Goal: Use online tool/utility: Utilize a website feature to perform a specific function

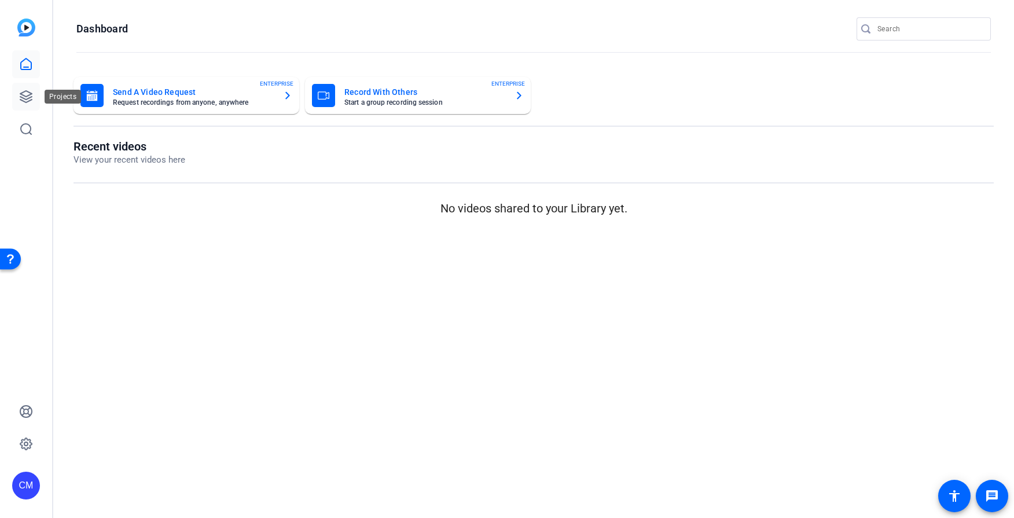
click at [20, 100] on icon at bounding box center [26, 97] width 12 height 12
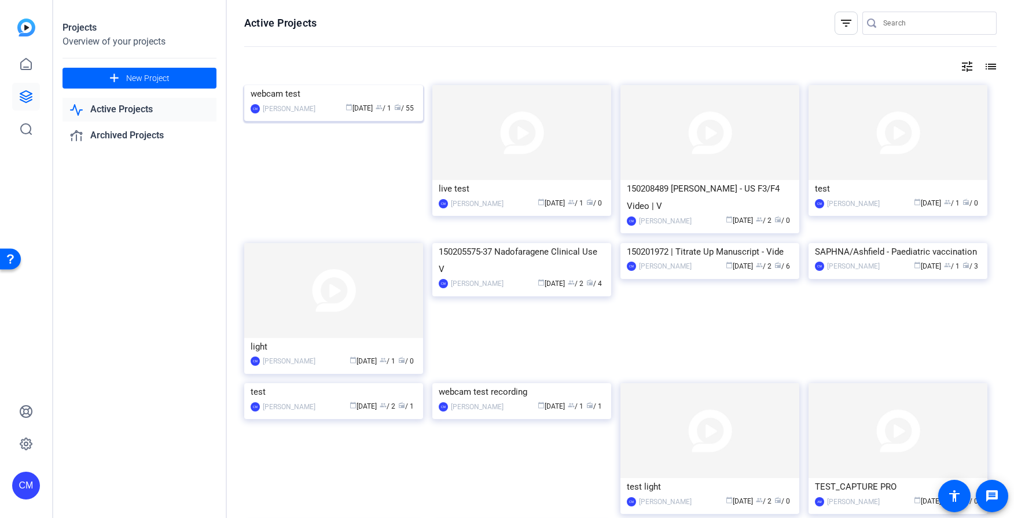
click at [329, 85] on img at bounding box center [333, 85] width 179 height 0
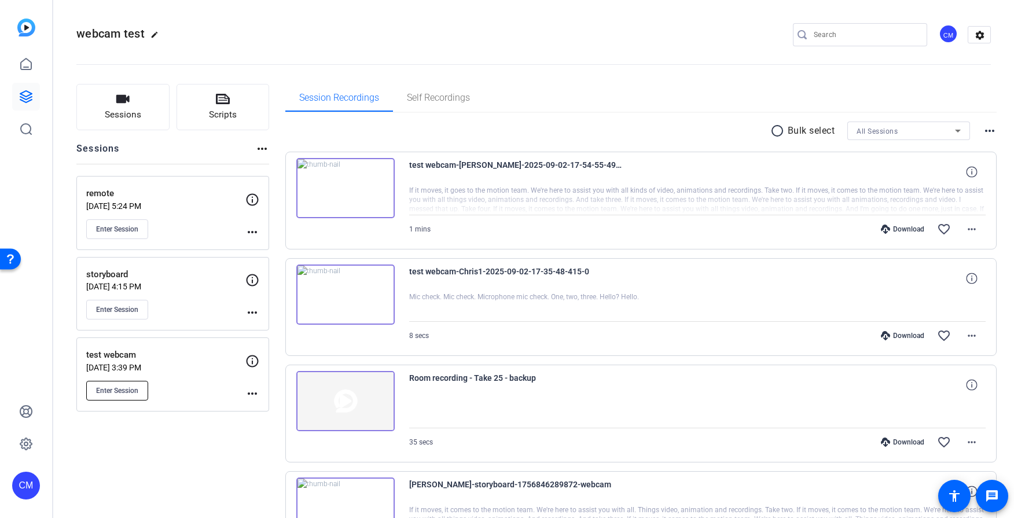
click at [134, 396] on button "Enter Session" at bounding box center [117, 391] width 62 height 20
click at [140, 391] on button "Enter Session" at bounding box center [117, 391] width 62 height 20
click at [138, 108] on span "Sessions" at bounding box center [123, 114] width 36 height 13
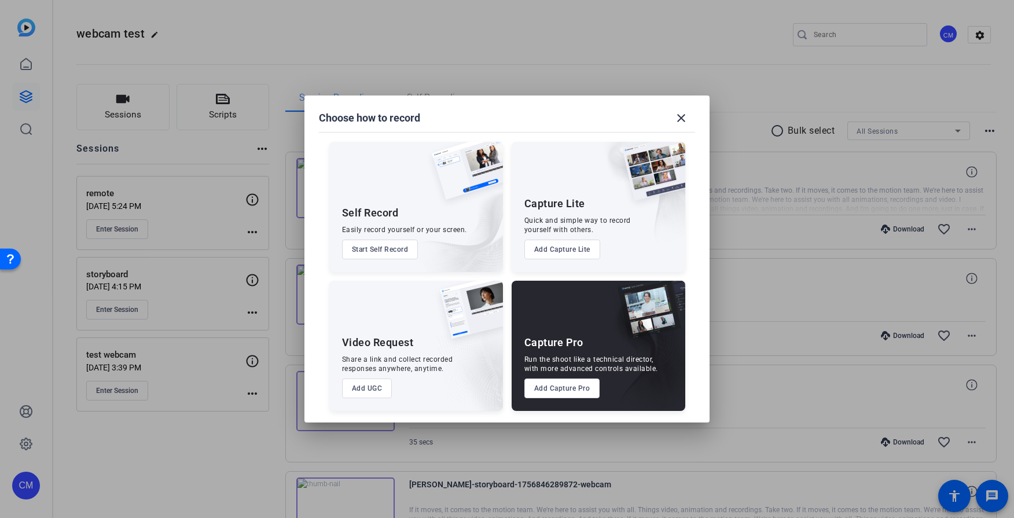
click at [405, 246] on button "Start Self Record" at bounding box center [380, 250] width 76 height 20
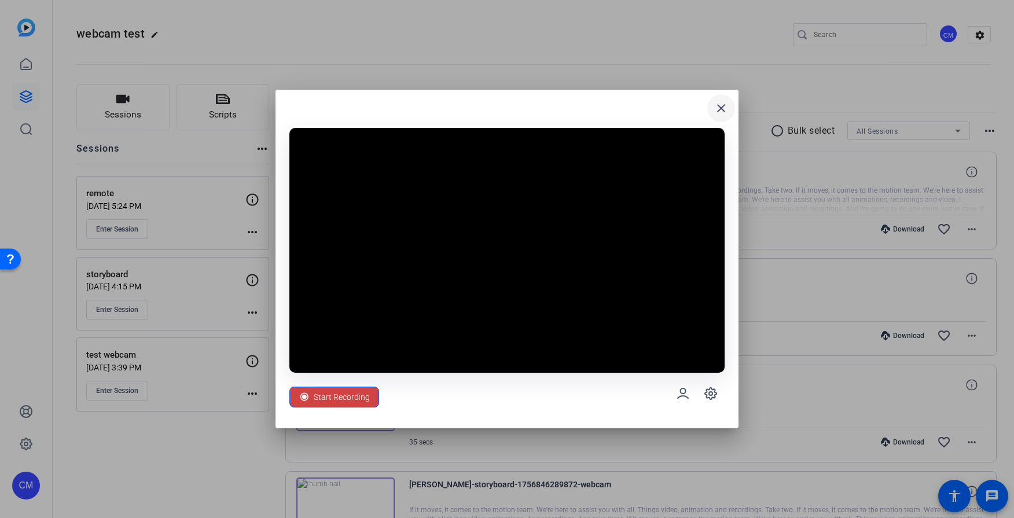
click at [725, 111] on mat-icon "close" at bounding box center [721, 108] width 14 height 14
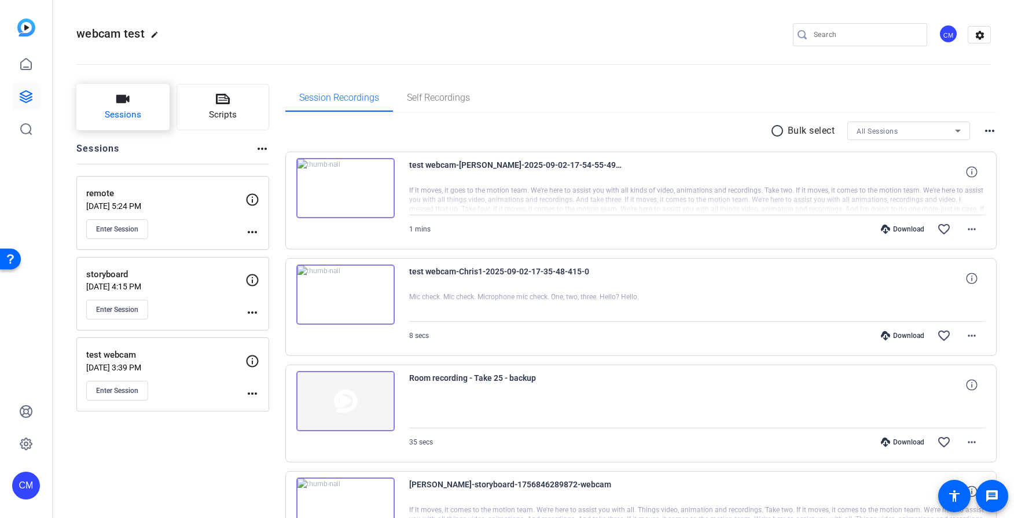
click at [126, 109] on span "Sessions" at bounding box center [123, 114] width 36 height 13
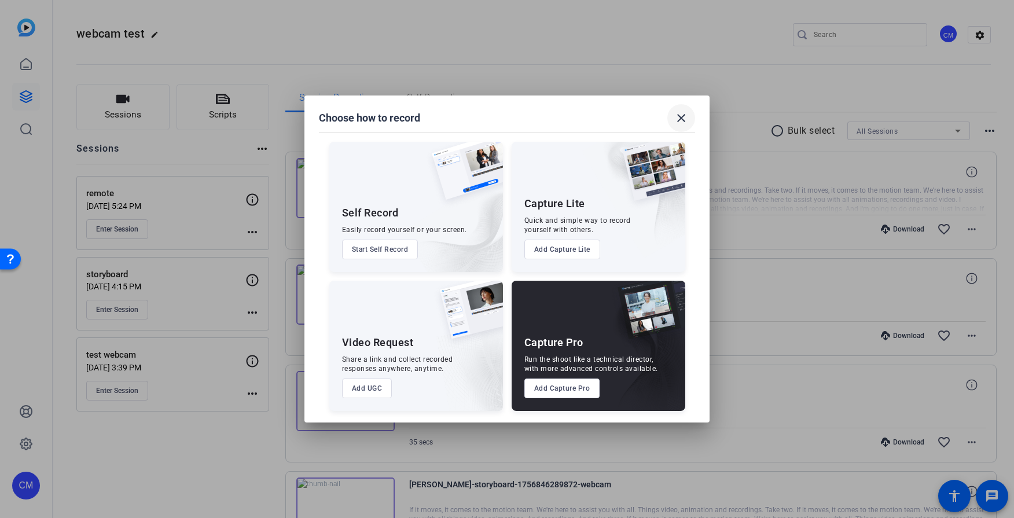
click at [680, 118] on mat-icon "close" at bounding box center [681, 118] width 14 height 14
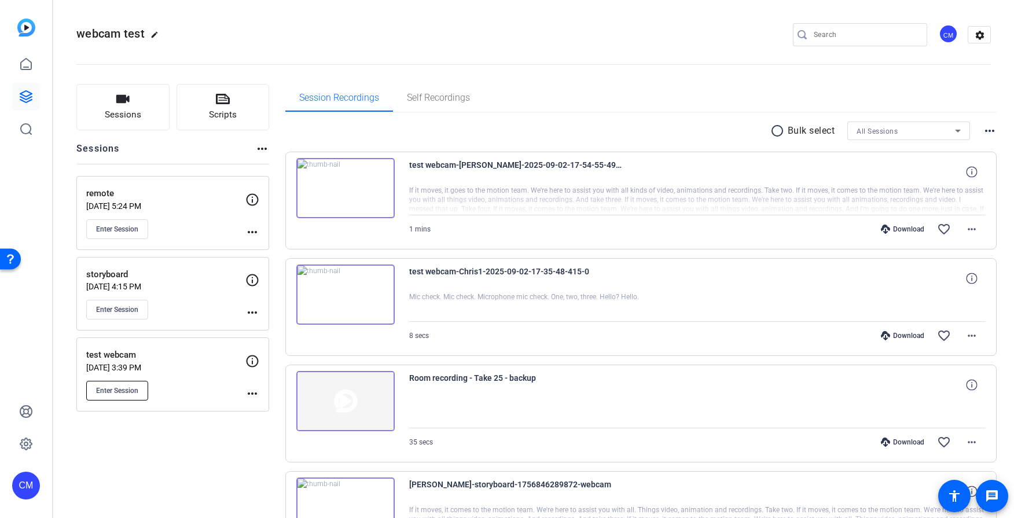
click at [108, 398] on button "Enter Session" at bounding box center [117, 391] width 62 height 20
click at [133, 315] on button "Enter Session" at bounding box center [117, 310] width 62 height 20
click at [121, 113] on span "Sessions" at bounding box center [123, 114] width 36 height 13
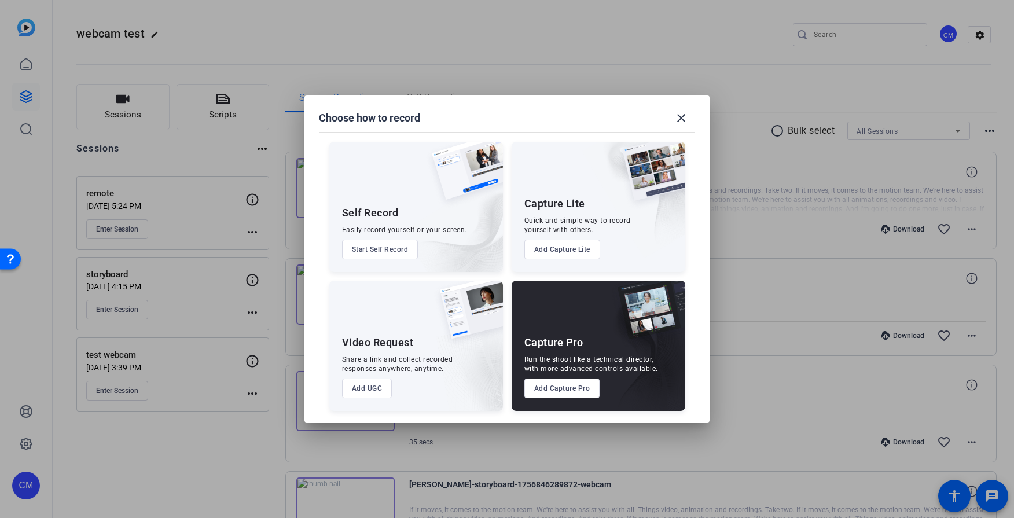
click at [371, 253] on button "Start Self Record" at bounding box center [380, 250] width 76 height 20
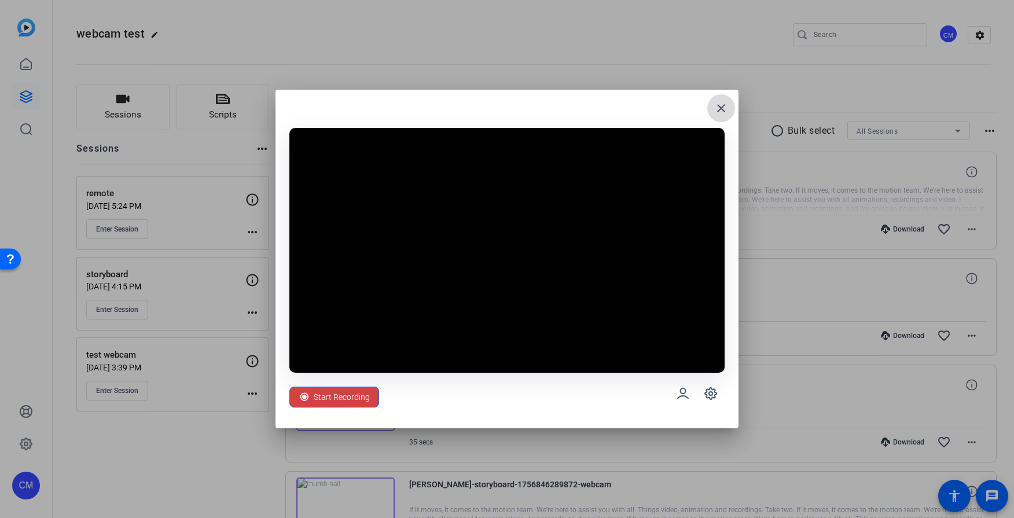
click at [723, 109] on mat-icon "close" at bounding box center [721, 108] width 14 height 14
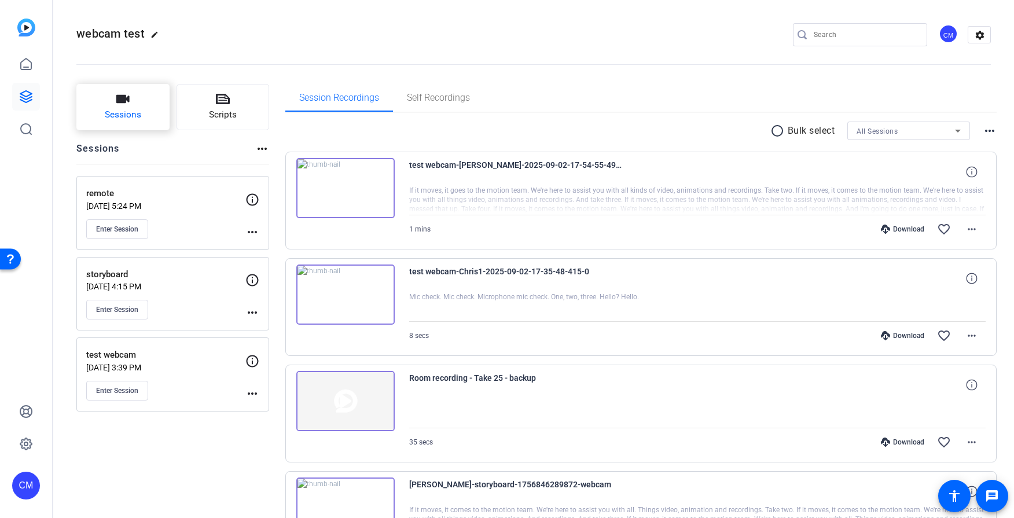
click at [143, 121] on button "Sessions" at bounding box center [122, 107] width 93 height 46
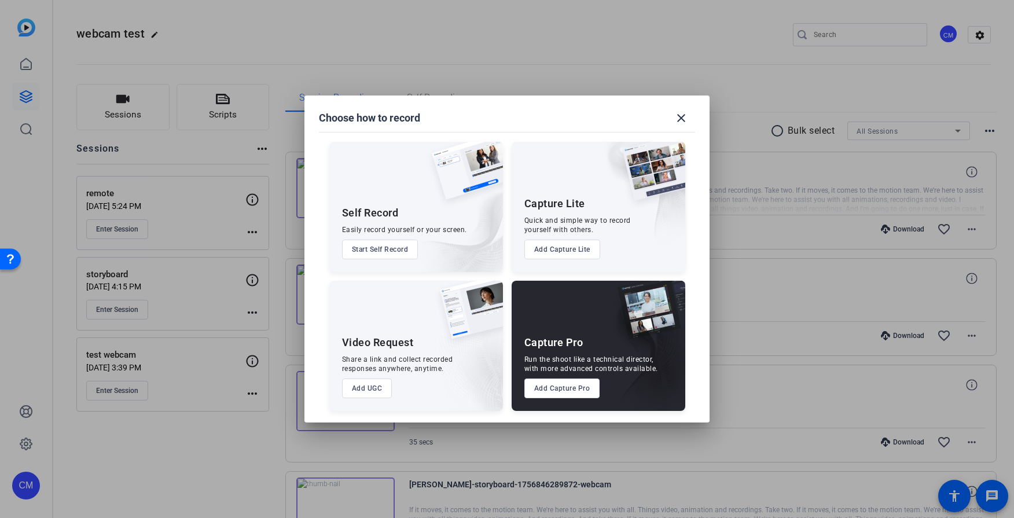
click at [562, 254] on button "Add Capture Lite" at bounding box center [563, 250] width 76 height 20
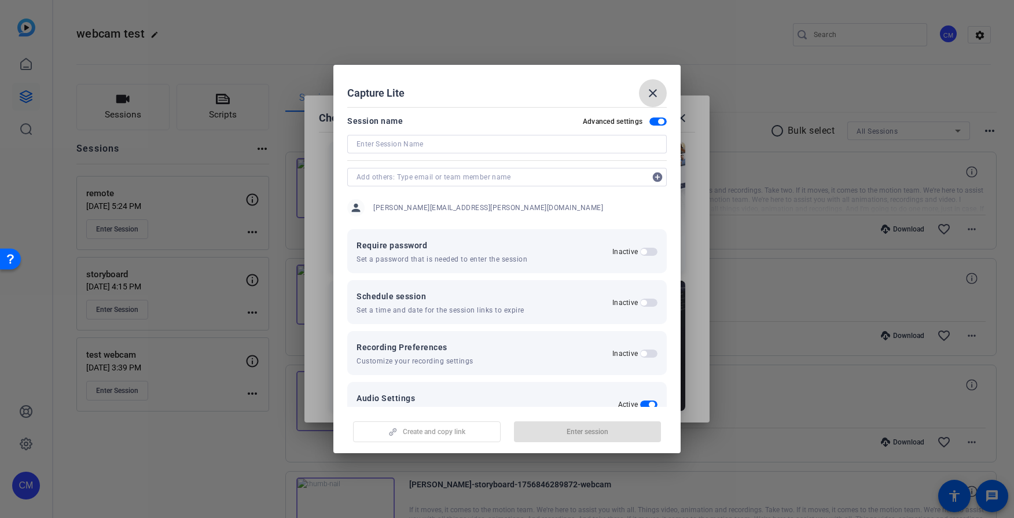
click at [657, 91] on mat-icon "close" at bounding box center [653, 93] width 14 height 14
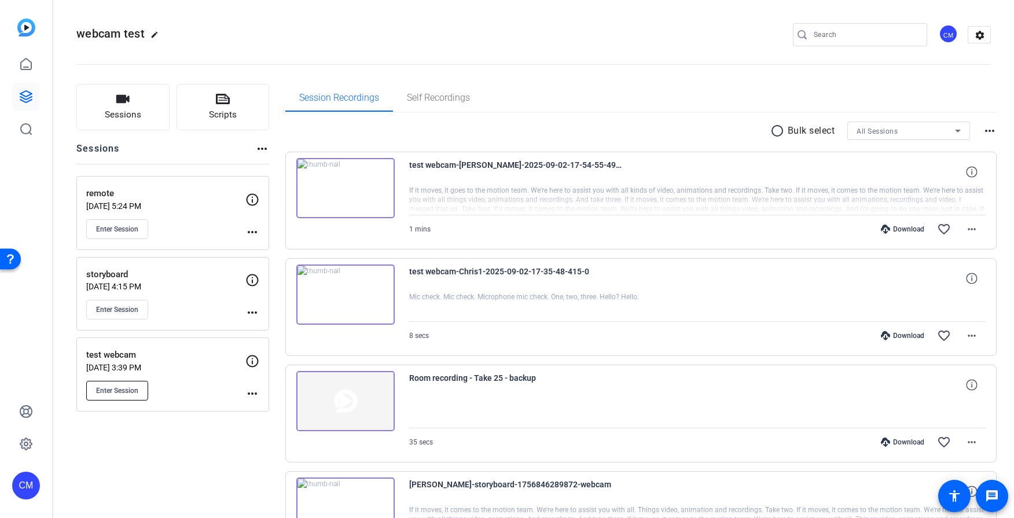
click at [130, 388] on span "Enter Session" at bounding box center [117, 390] width 42 height 9
click at [120, 307] on span "Enter Session" at bounding box center [117, 309] width 42 height 9
click at [122, 310] on span "Enter Session" at bounding box center [117, 309] width 42 height 9
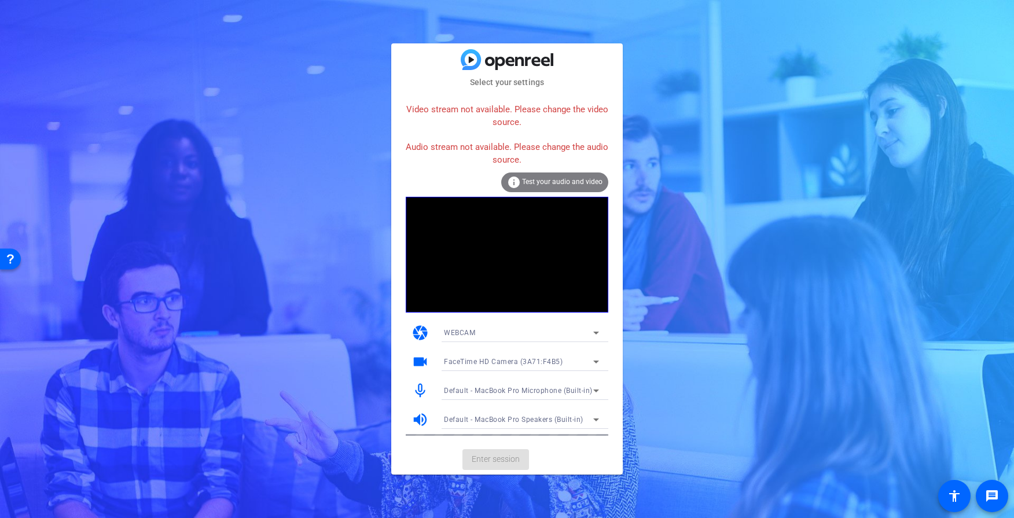
click at [383, 129] on div "Select your settings Video stream not available. Please change the video source…" at bounding box center [507, 259] width 1014 height 518
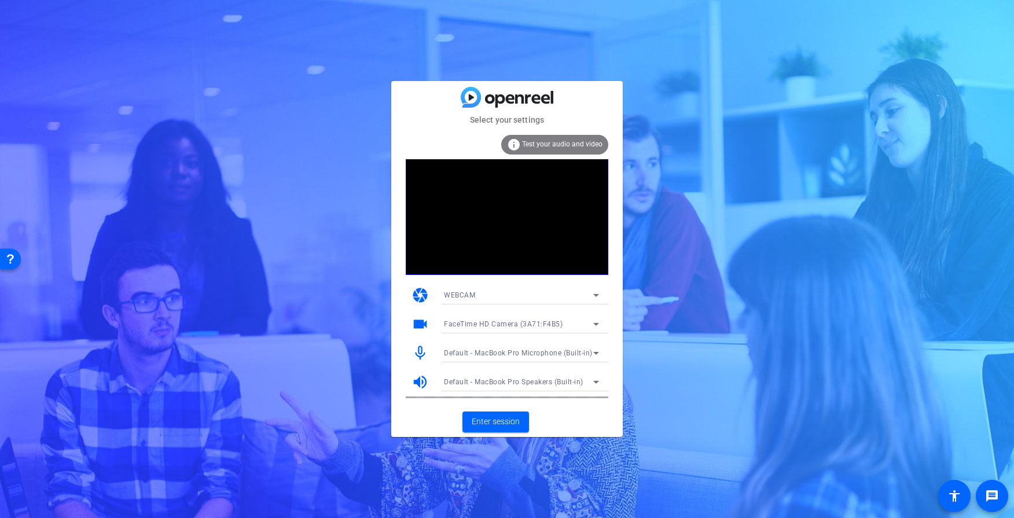
click at [666, 325] on div "Select your settings info Test your audio and video camera WEBCAM videocam Face…" at bounding box center [507, 259] width 1014 height 518
click at [104, 28] on div "Select your settings info Test your audio and video camera WEBCAM videocam Face…" at bounding box center [507, 259] width 1014 height 518
click at [483, 426] on span "Enter session" at bounding box center [496, 422] width 48 height 12
click at [481, 421] on span "Enter session" at bounding box center [496, 422] width 48 height 12
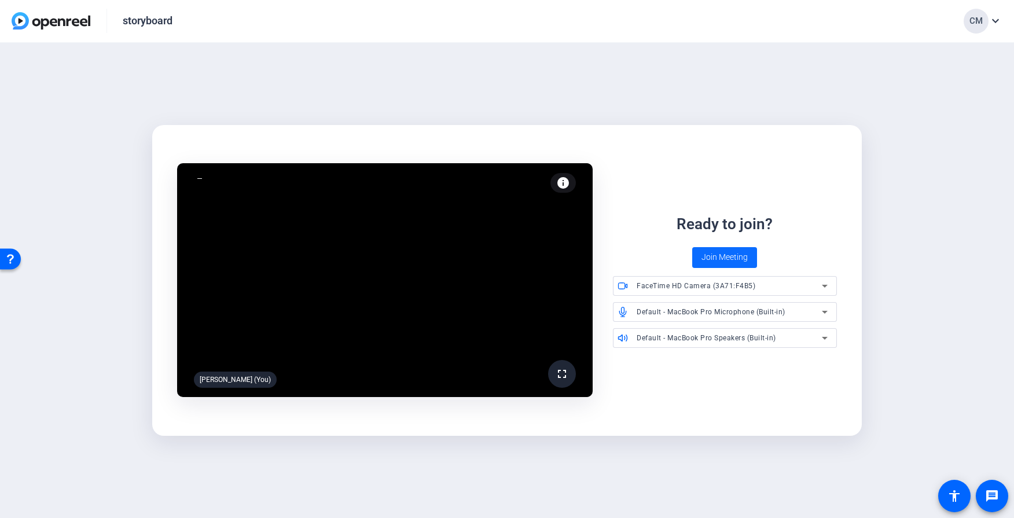
click at [731, 266] on span at bounding box center [724, 258] width 65 height 28
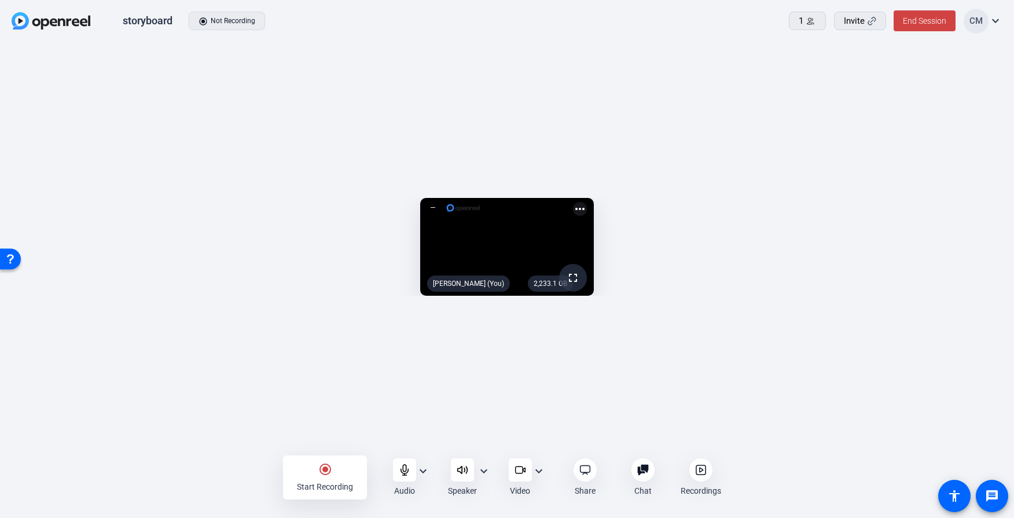
click at [542, 470] on mat-icon "expand_more" at bounding box center [539, 471] width 14 height 14
click at [542, 470] on div at bounding box center [507, 259] width 1014 height 518
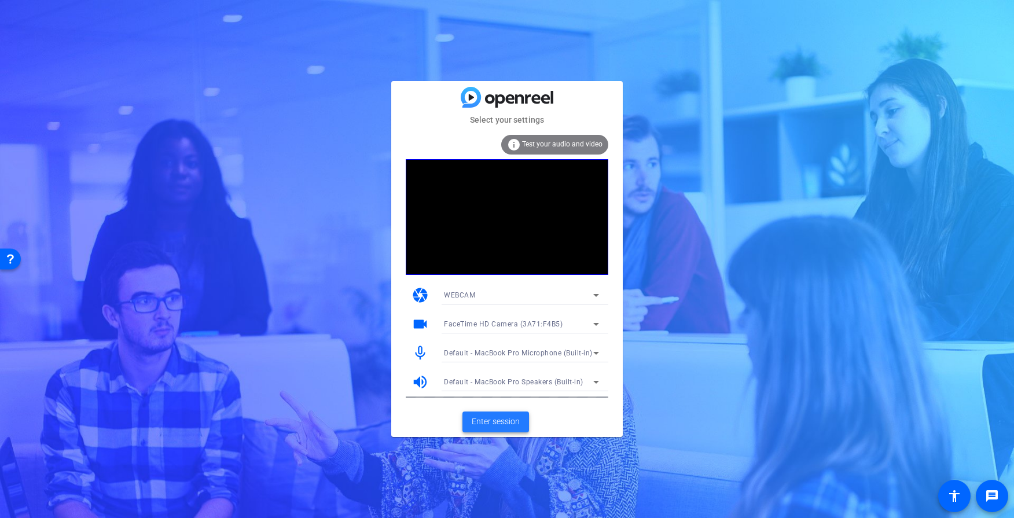
click at [509, 425] on span "Enter session" at bounding box center [496, 422] width 48 height 12
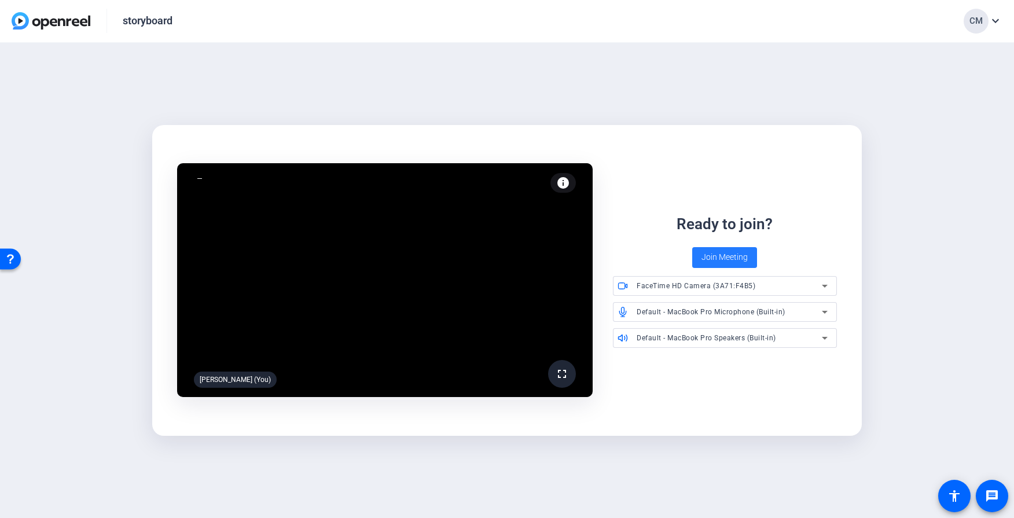
click at [710, 251] on span "Join Meeting" at bounding box center [725, 257] width 46 height 12
click at [797, 287] on div "FaceTime HD Camera (3A71:F4B5)" at bounding box center [729, 285] width 185 height 14
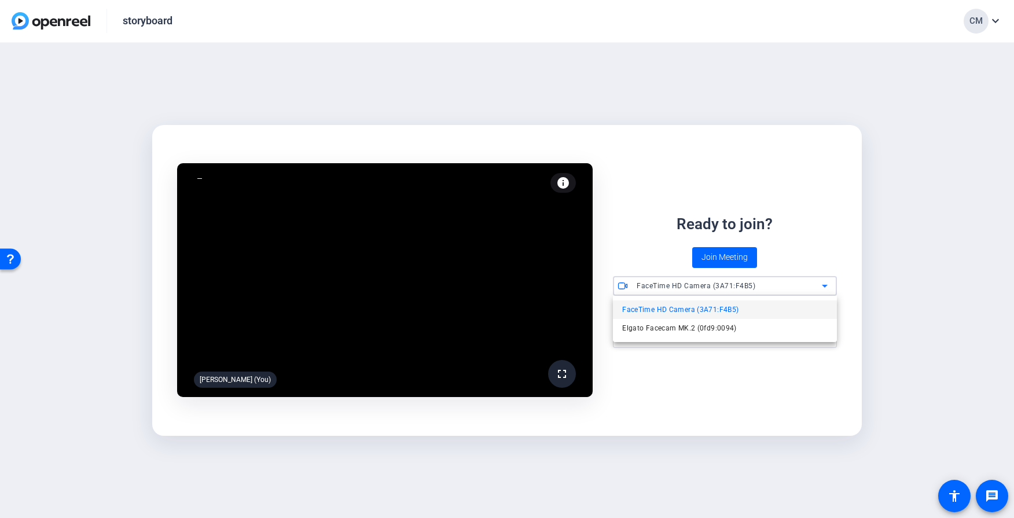
click at [807, 233] on div at bounding box center [507, 259] width 1014 height 518
click at [754, 306] on div "Default - MacBook Pro Microphone (Built-in)" at bounding box center [729, 312] width 185 height 14
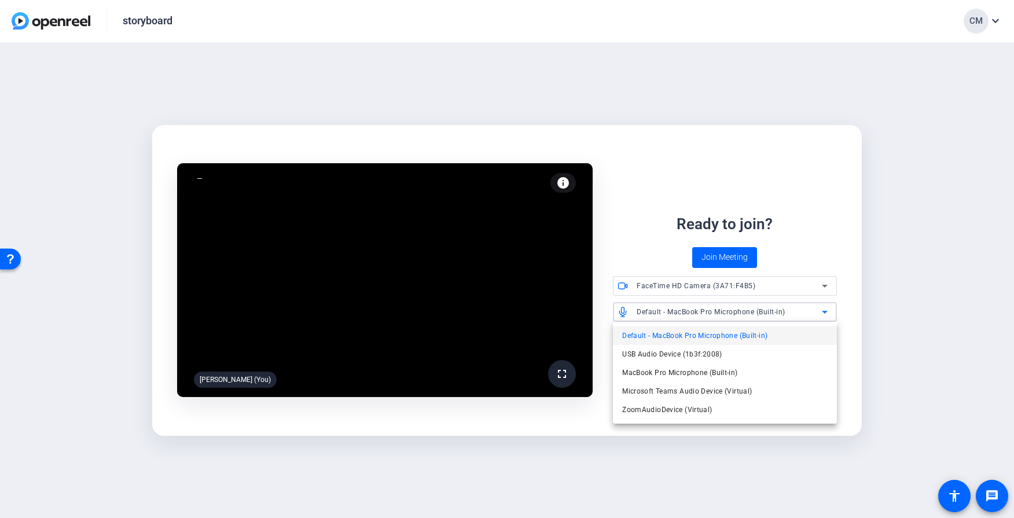
click at [793, 218] on div at bounding box center [507, 259] width 1014 height 518
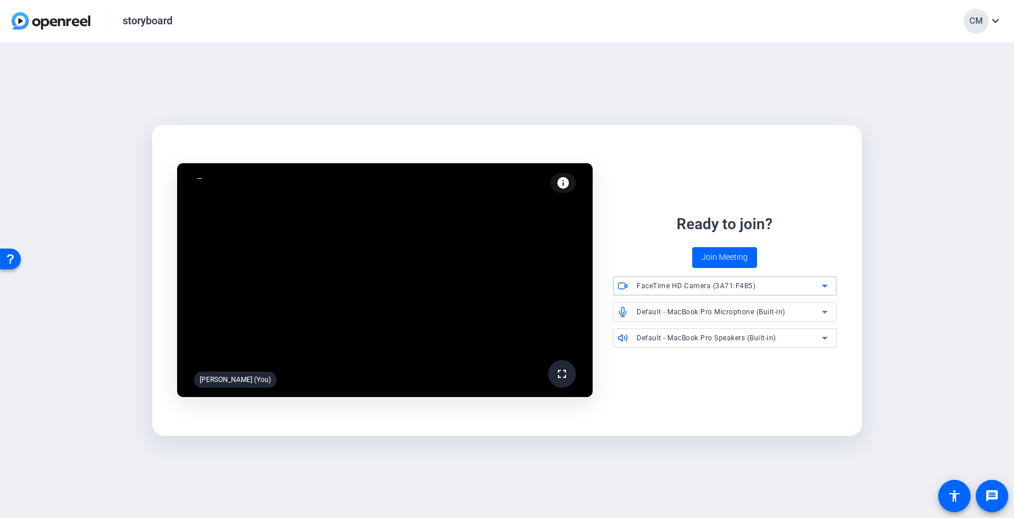
click at [680, 292] on div "FaceTime HD Camera (3A71:F4B5)" at bounding box center [729, 285] width 185 height 14
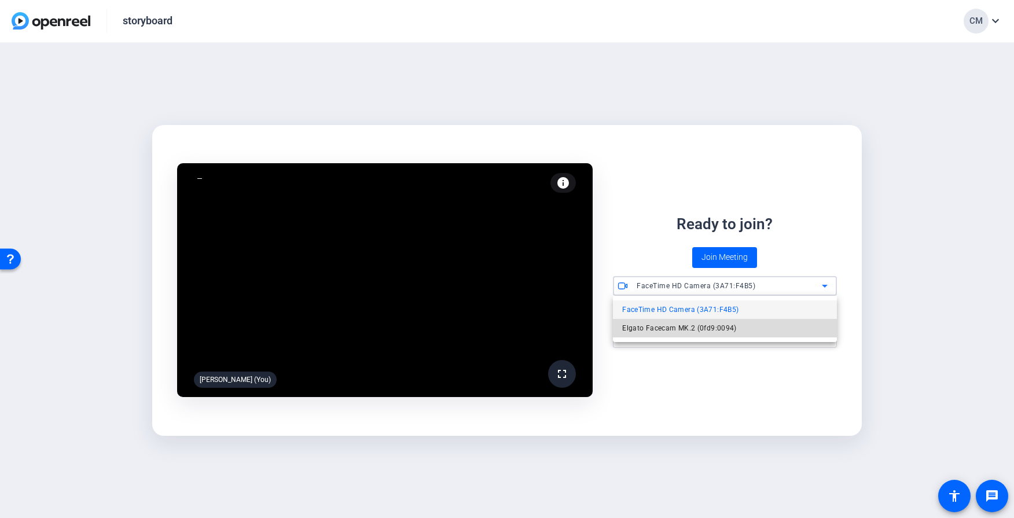
click at [673, 332] on span "Elgato Facecam MK.2 (0fd9:0094)" at bounding box center [679, 328] width 115 height 14
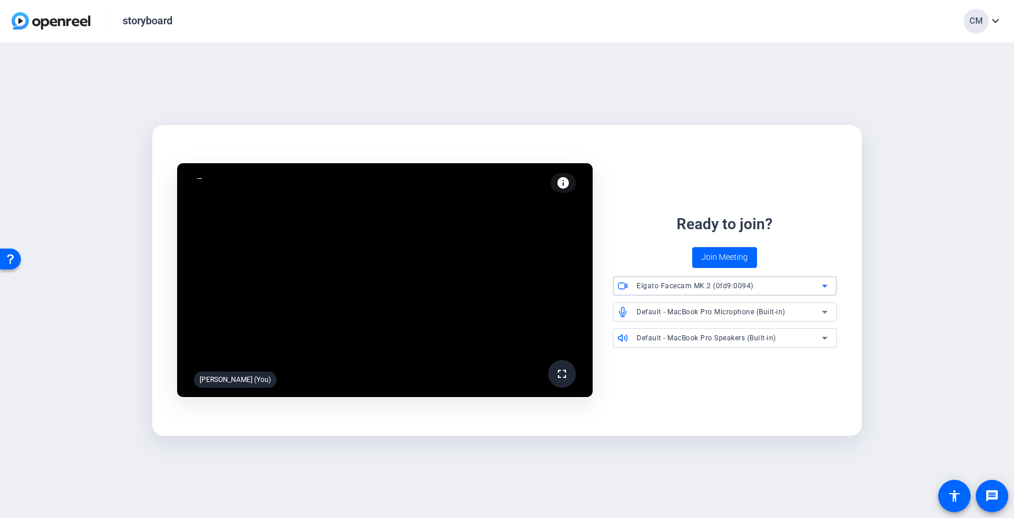
click at [694, 305] on div "Default - MacBook Pro Microphone (Built-in)" at bounding box center [729, 312] width 185 height 14
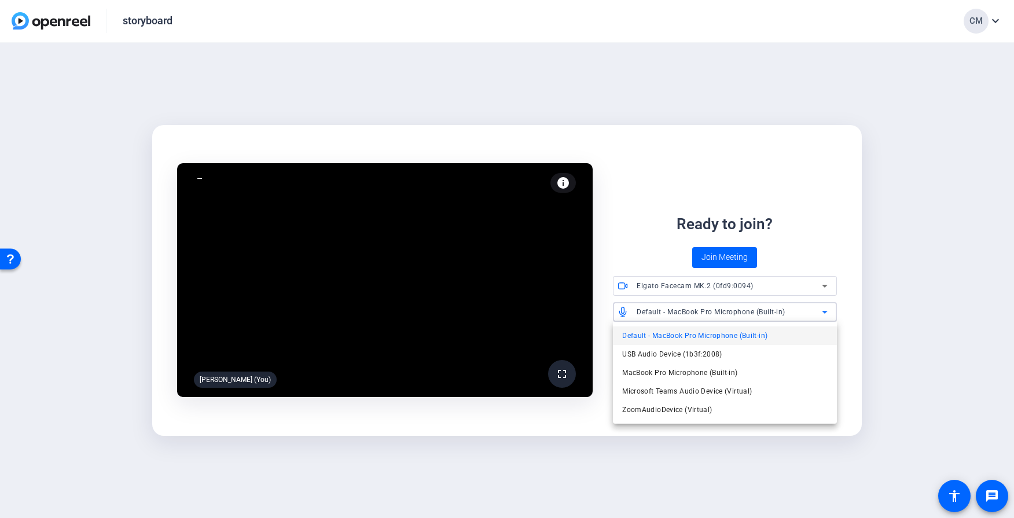
click at [699, 192] on div at bounding box center [507, 259] width 1014 height 518
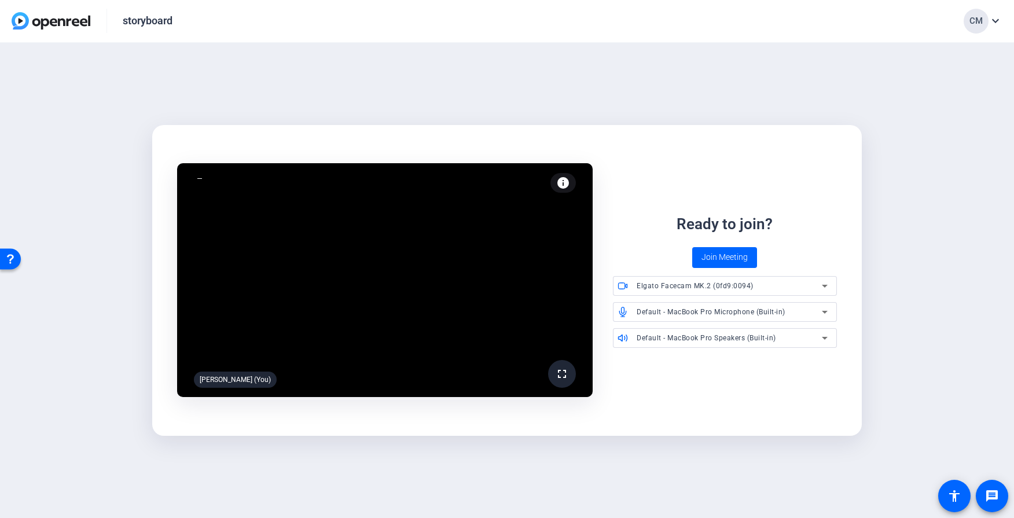
click at [655, 293] on div "Elgato Facecam MK.2 (0fd9:0094)" at bounding box center [732, 286] width 191 height 20
click at [630, 240] on div at bounding box center [507, 259] width 1014 height 518
click at [671, 288] on span "Elgato Facecam MK.2 (0fd9:0094)" at bounding box center [695, 286] width 117 height 8
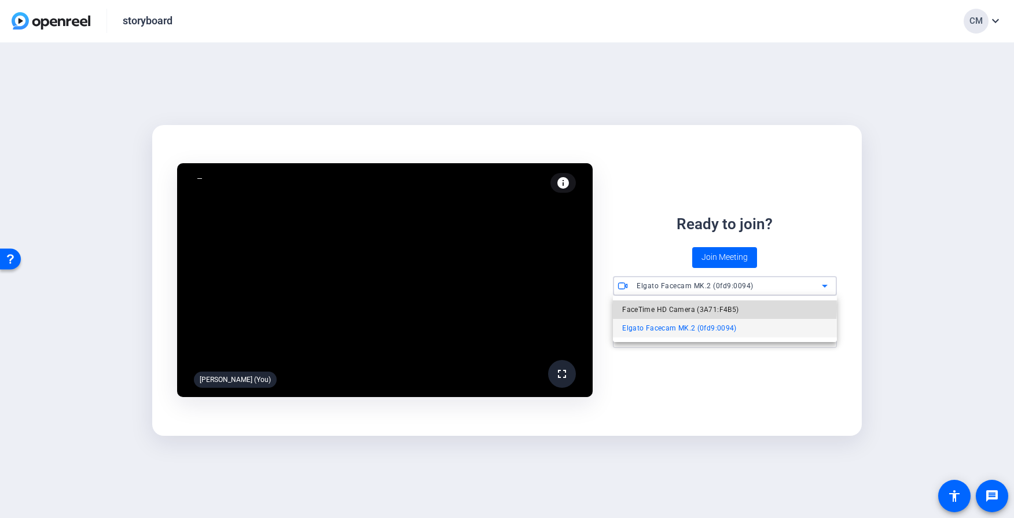
click at [666, 307] on span "FaceTime HD Camera (3A71:F4B5)" at bounding box center [680, 310] width 116 height 14
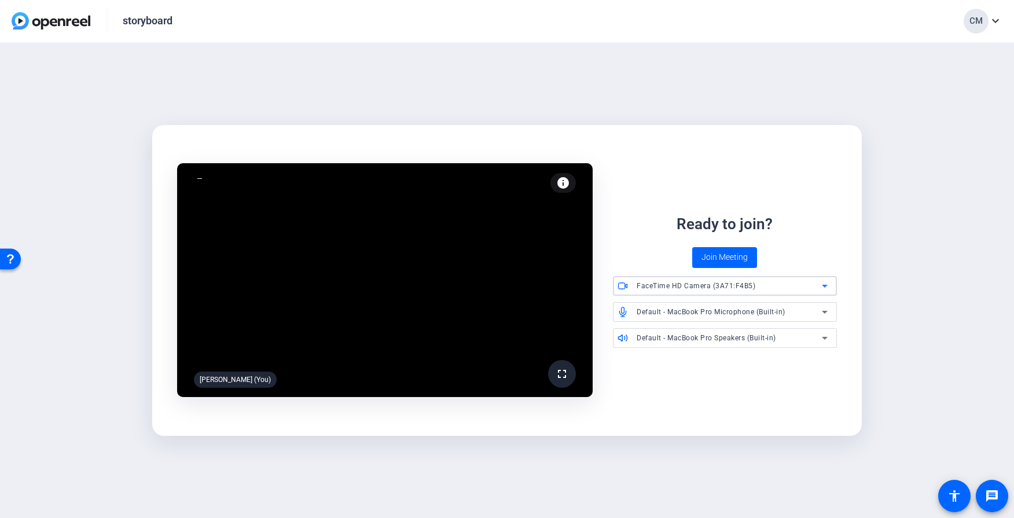
click at [731, 283] on span "FaceTime HD Camera (3A71:F4B5)" at bounding box center [696, 286] width 119 height 8
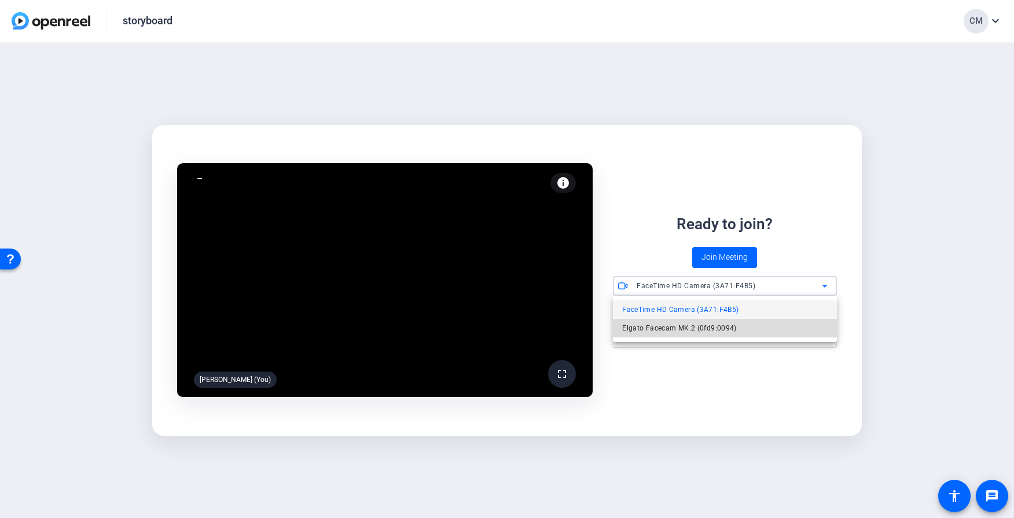
click at [698, 322] on span "Elgato Facecam MK.2 (0fd9:0094)" at bounding box center [679, 328] width 115 height 14
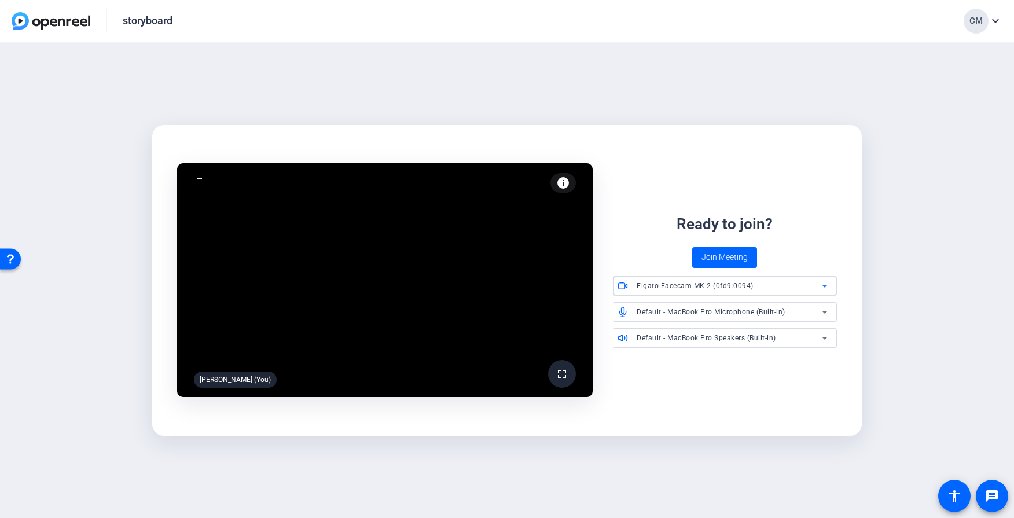
click at [757, 307] on div "Default - MacBook Pro Microphone (Built-in)" at bounding box center [729, 312] width 185 height 14
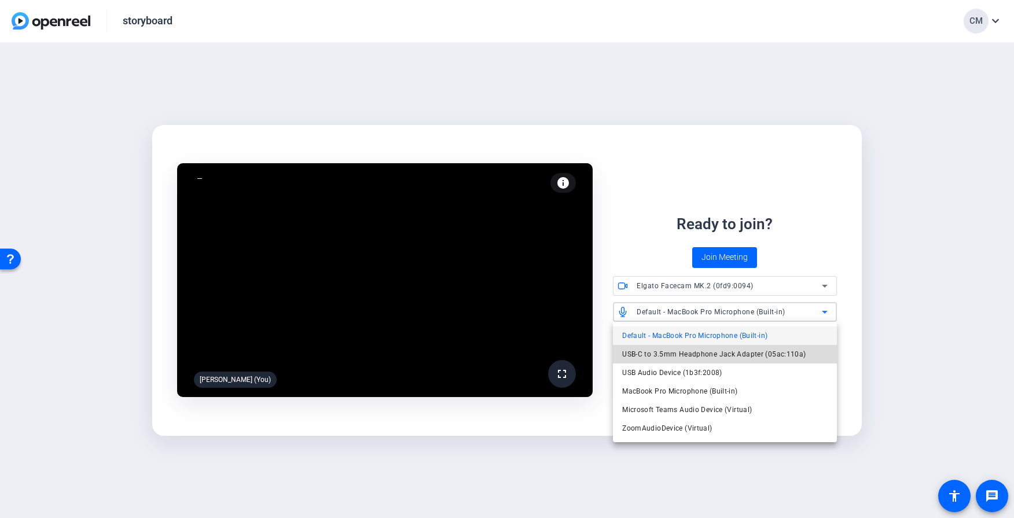
click at [754, 350] on span "USB-C to 3.5mm Headphone Jack Adapter (05ac:110a)" at bounding box center [714, 354] width 184 height 14
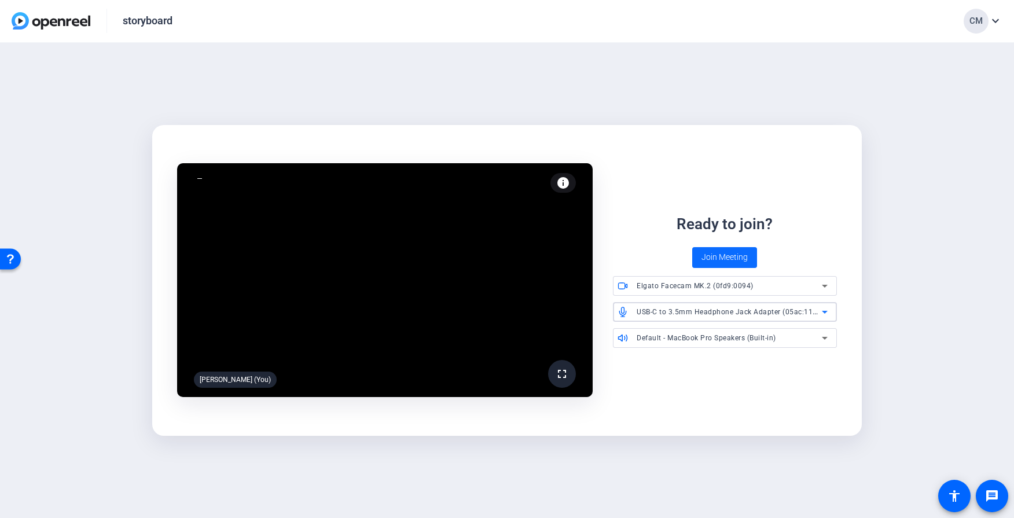
click at [731, 258] on span "Join Meeting" at bounding box center [725, 257] width 46 height 12
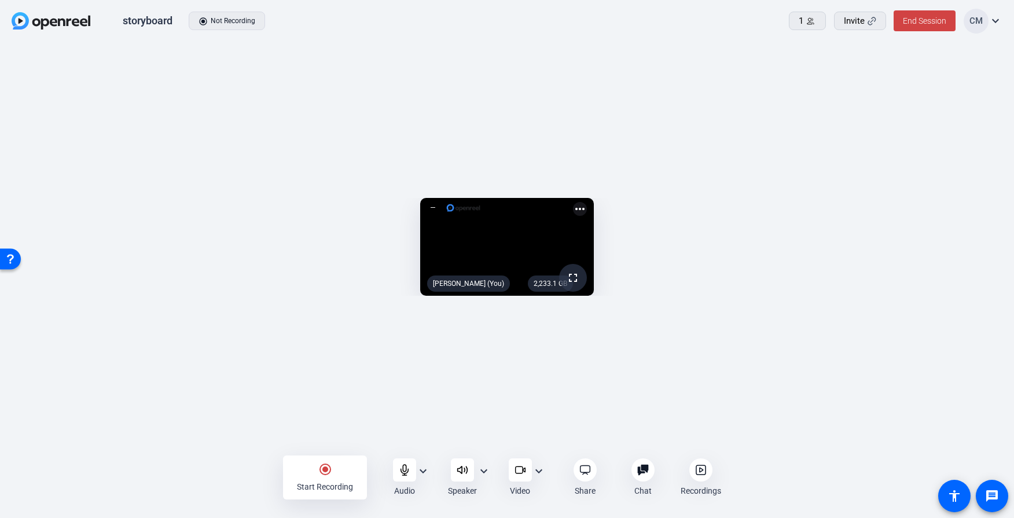
click at [426, 472] on mat-icon "expand_more" at bounding box center [423, 471] width 14 height 14
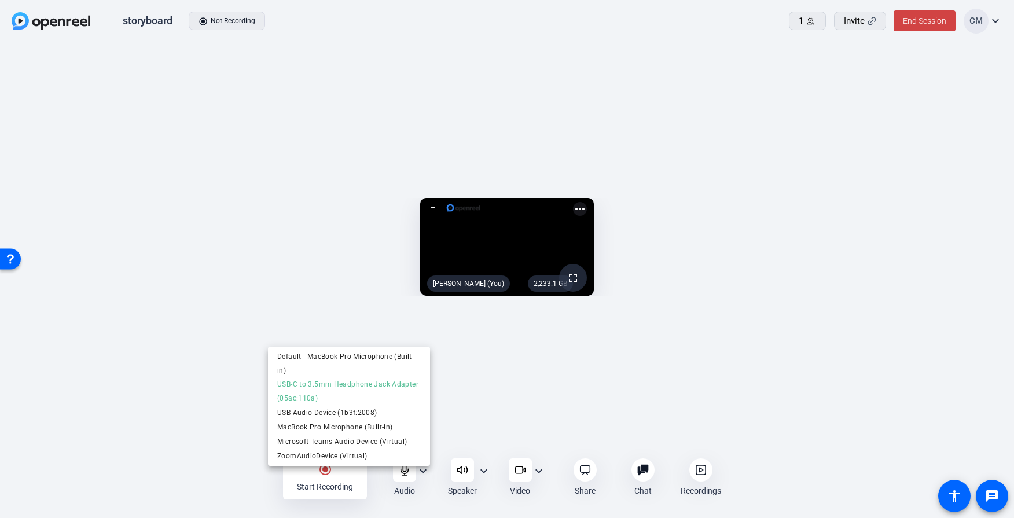
click at [486, 469] on div at bounding box center [507, 259] width 1014 height 518
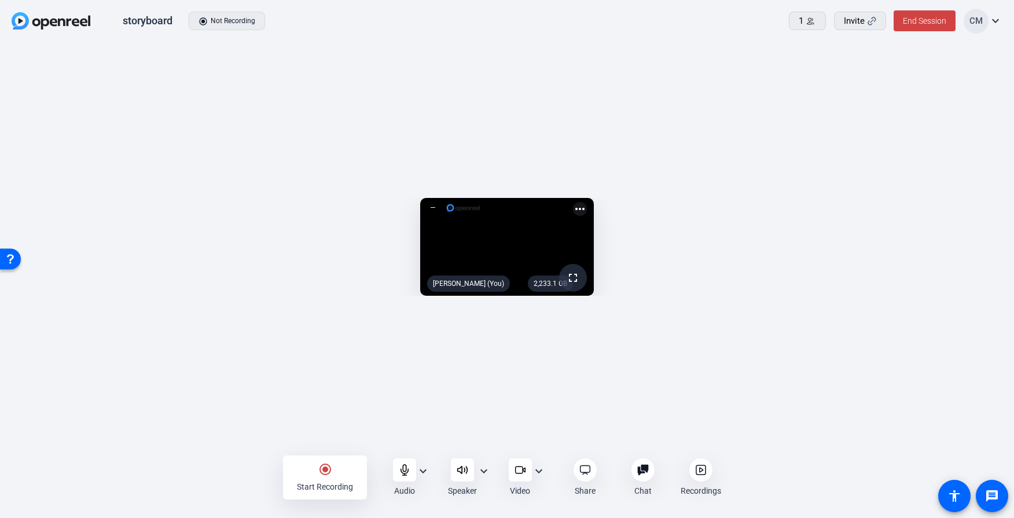
click at [485, 471] on mat-icon "expand_more" at bounding box center [484, 471] width 14 height 14
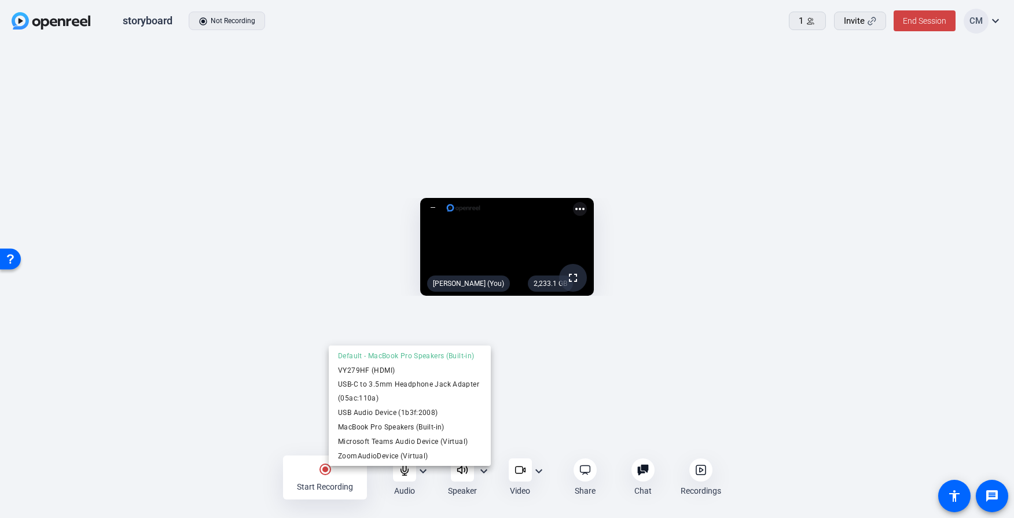
click at [541, 474] on div at bounding box center [507, 259] width 1014 height 518
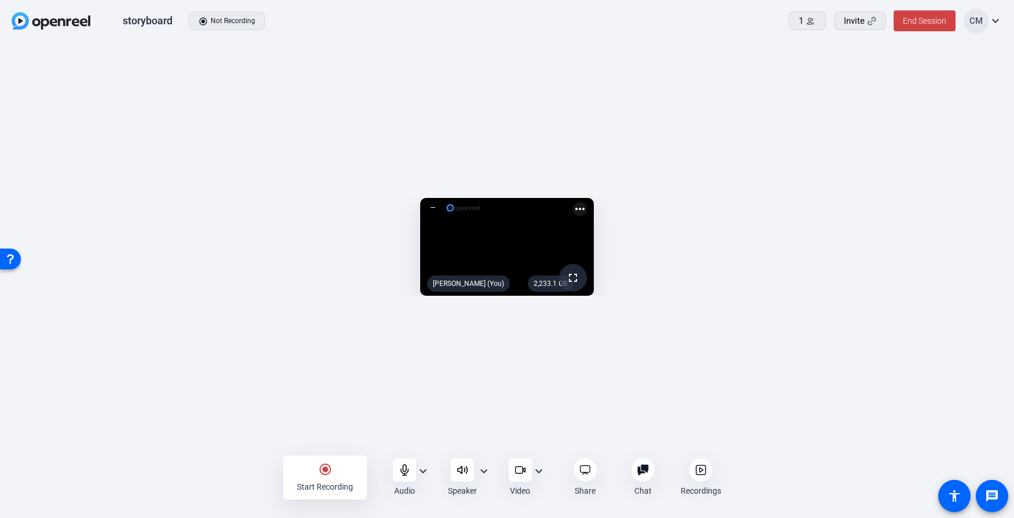
click at [541, 472] on mat-icon "expand_more" at bounding box center [539, 471] width 14 height 14
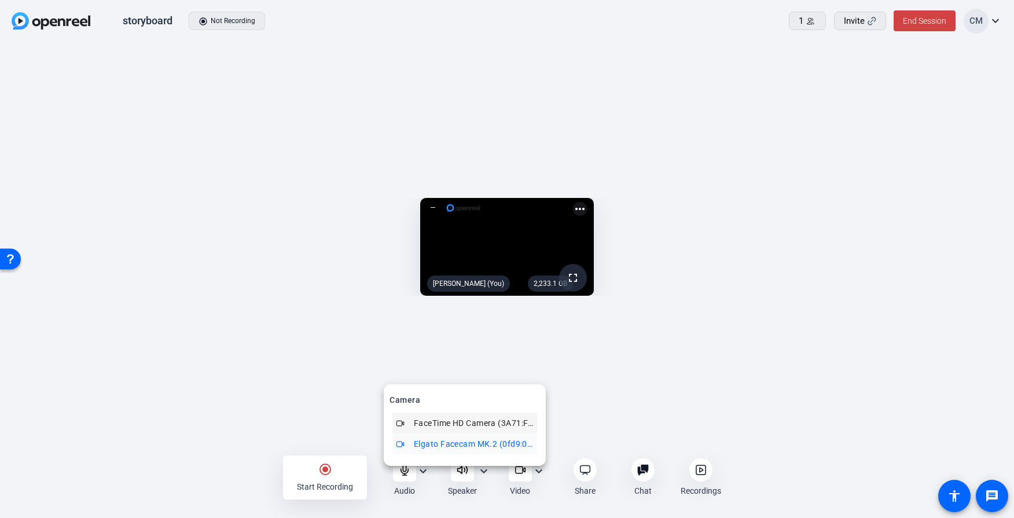
click at [515, 427] on span "FaceTime HD Camera (3A71:F4B5)" at bounding box center [474, 423] width 120 height 14
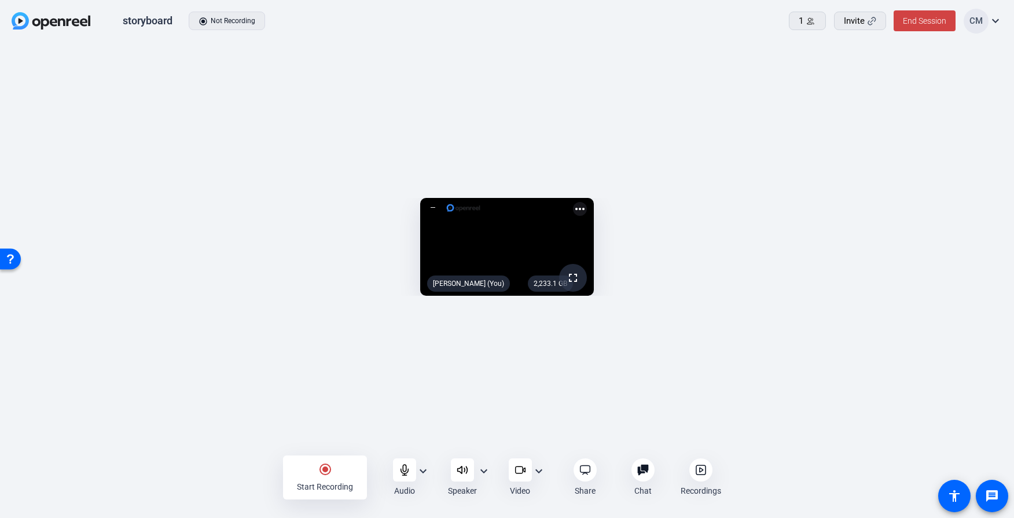
click at [541, 472] on mat-icon "expand_more" at bounding box center [539, 471] width 14 height 14
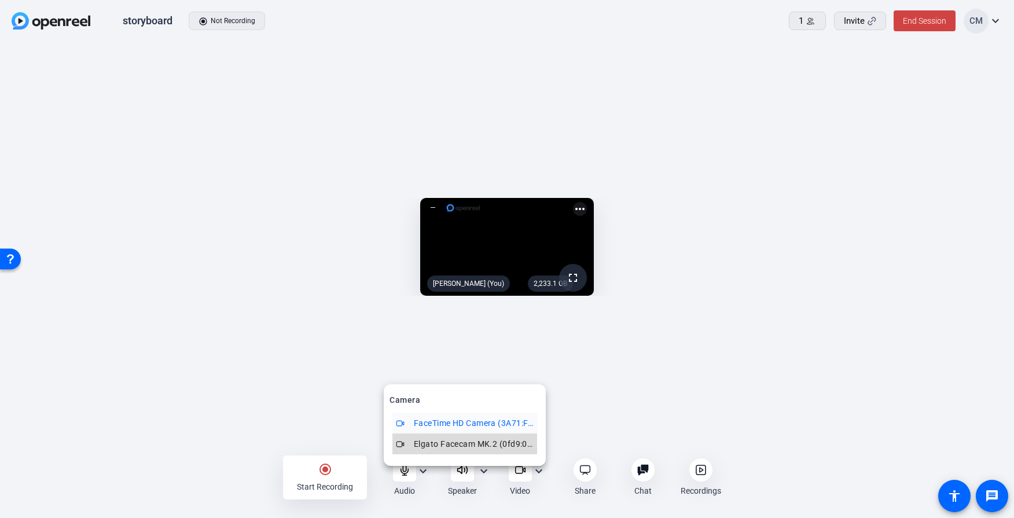
click at [510, 441] on span "Elgato Facecam MK.2 (0fd9:0094)" at bounding box center [474, 444] width 120 height 14
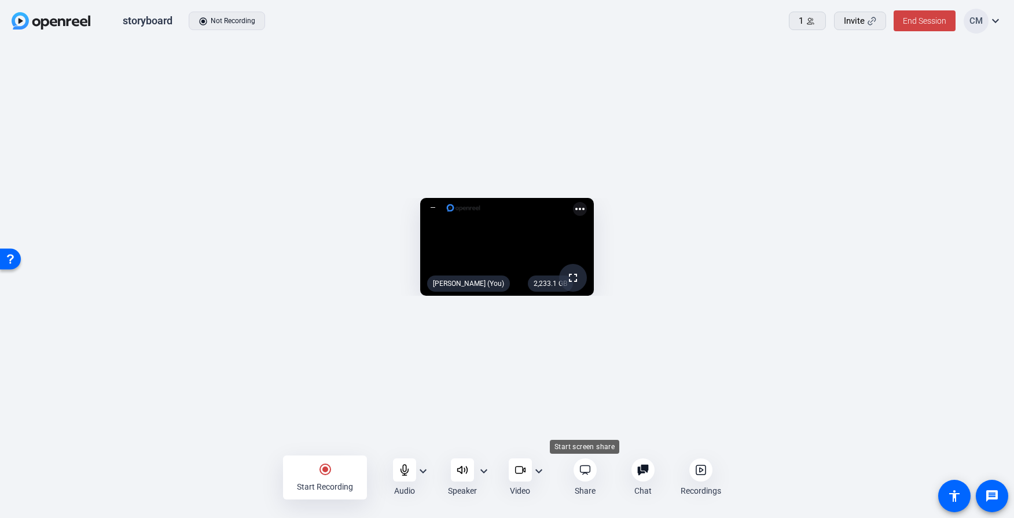
click at [594, 468] on div at bounding box center [585, 470] width 23 height 23
click at [637, 474] on icon at bounding box center [643, 470] width 12 height 12
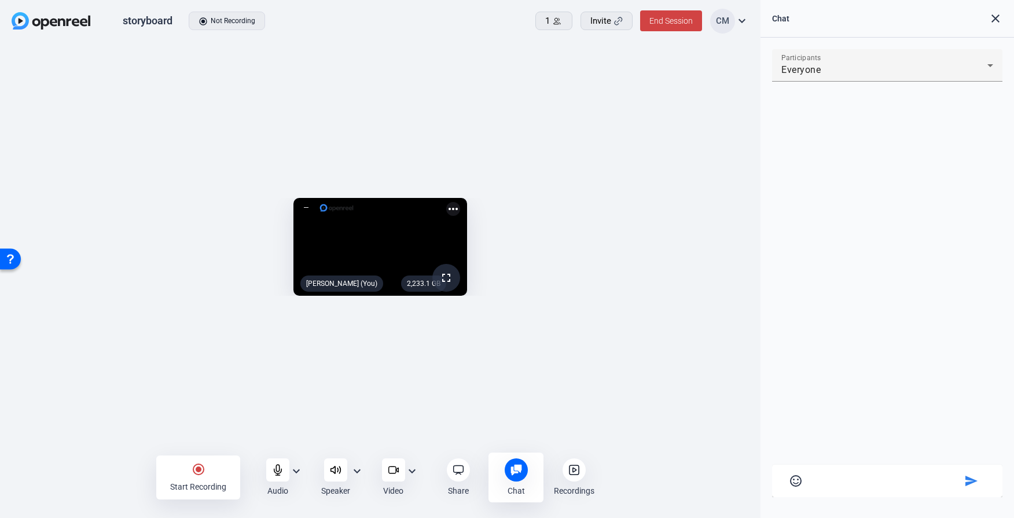
click at [513, 463] on div at bounding box center [516, 470] width 23 height 23
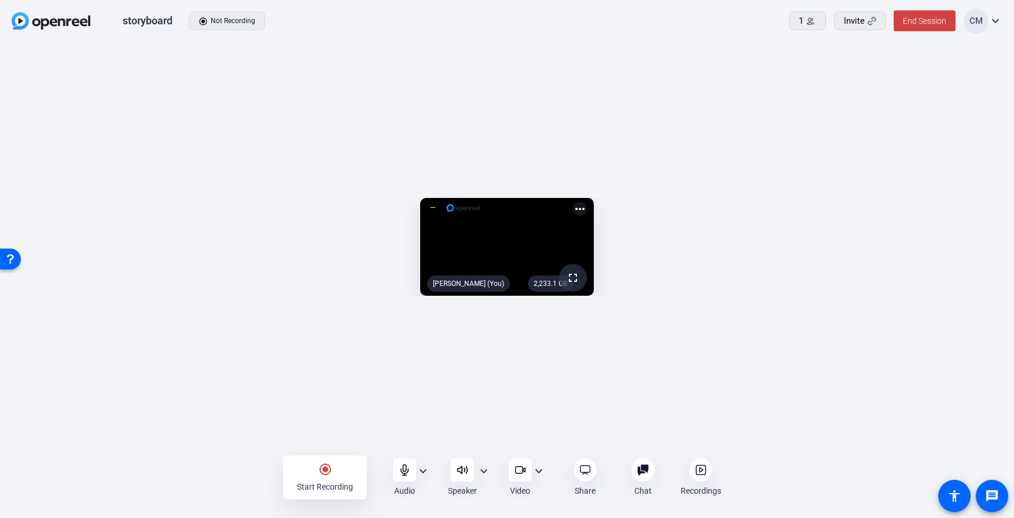
click at [699, 474] on icon at bounding box center [701, 470] width 12 height 12
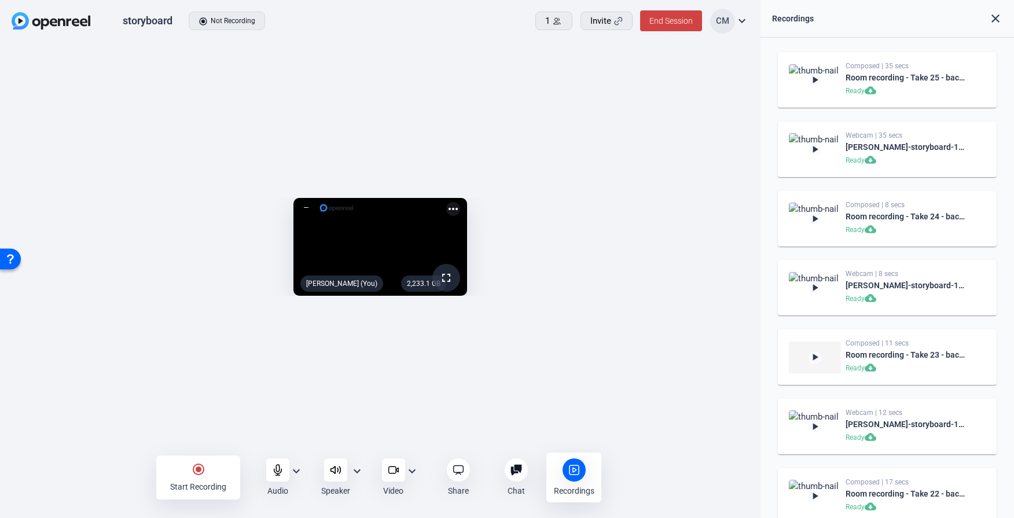
click at [992, 12] on mat-icon "close" at bounding box center [996, 19] width 14 height 14
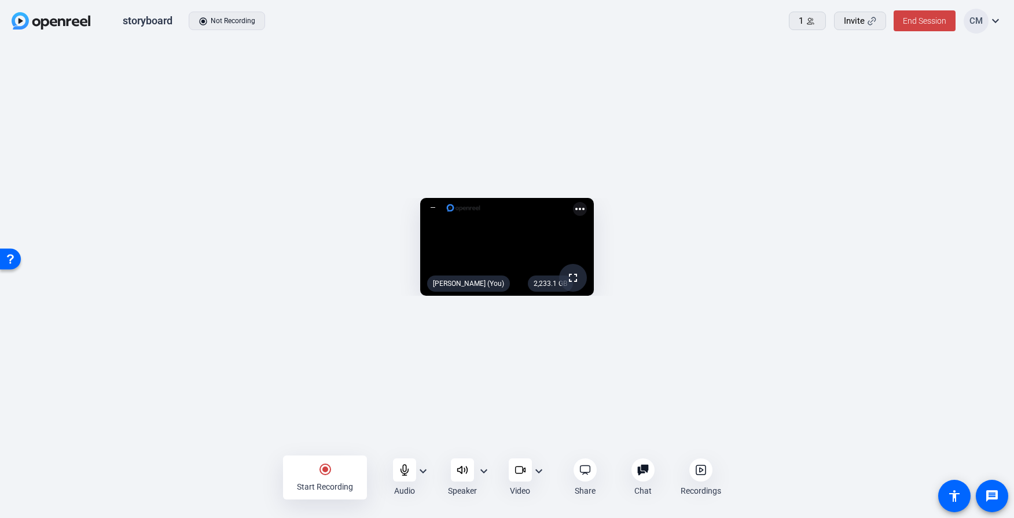
click at [428, 474] on mat-icon "expand_more" at bounding box center [423, 471] width 14 height 14
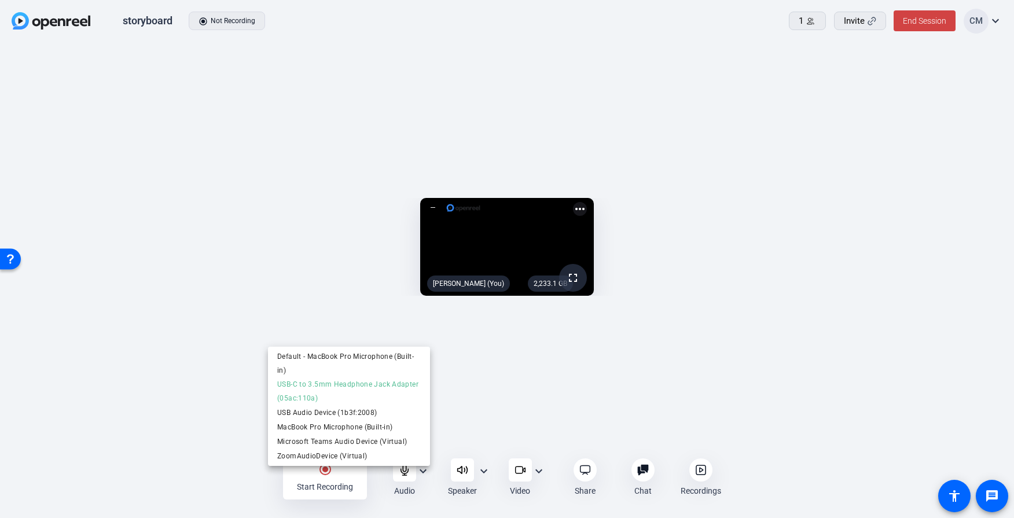
click at [158, 218] on div at bounding box center [507, 259] width 1014 height 518
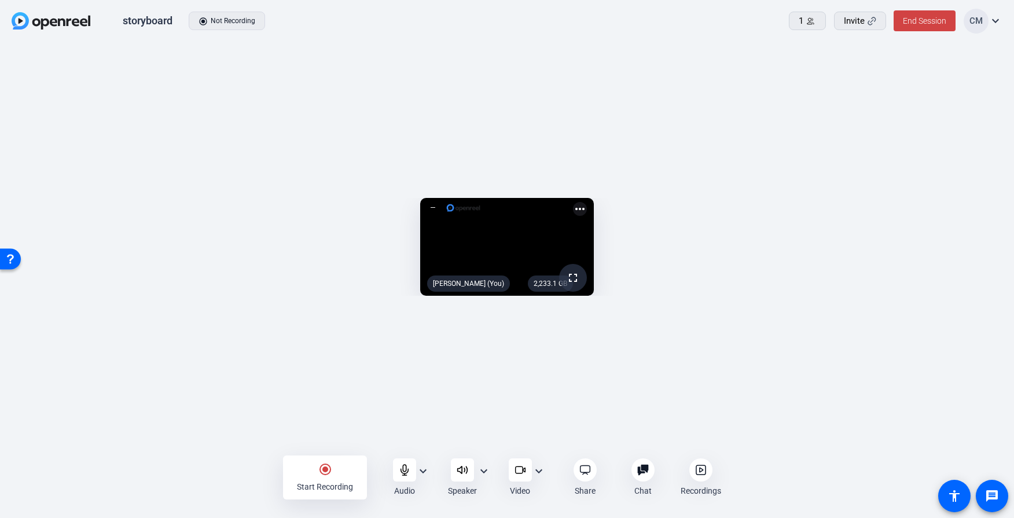
click at [422, 467] on mat-icon "expand_more" at bounding box center [423, 471] width 14 height 14
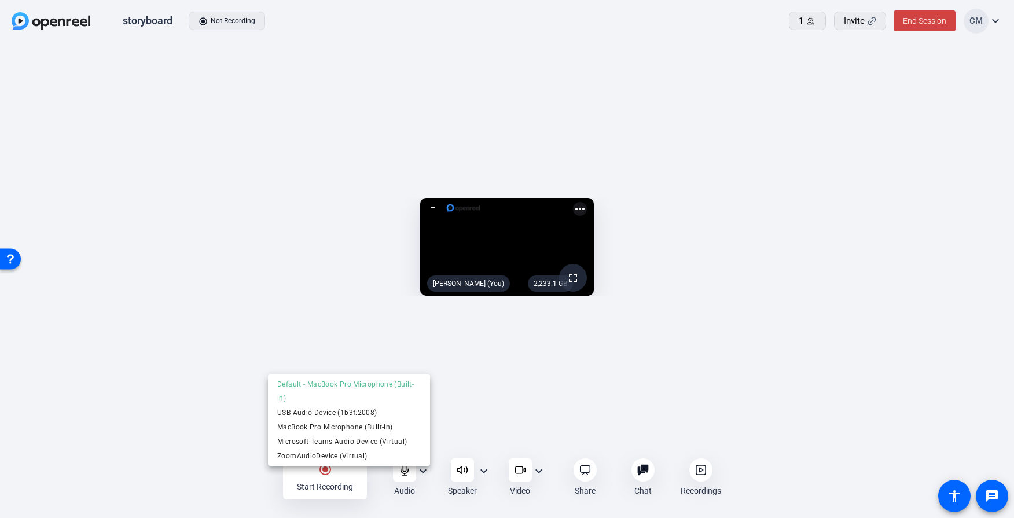
click at [42, 371] on div at bounding box center [507, 259] width 1014 height 518
